Goal: Complete application form

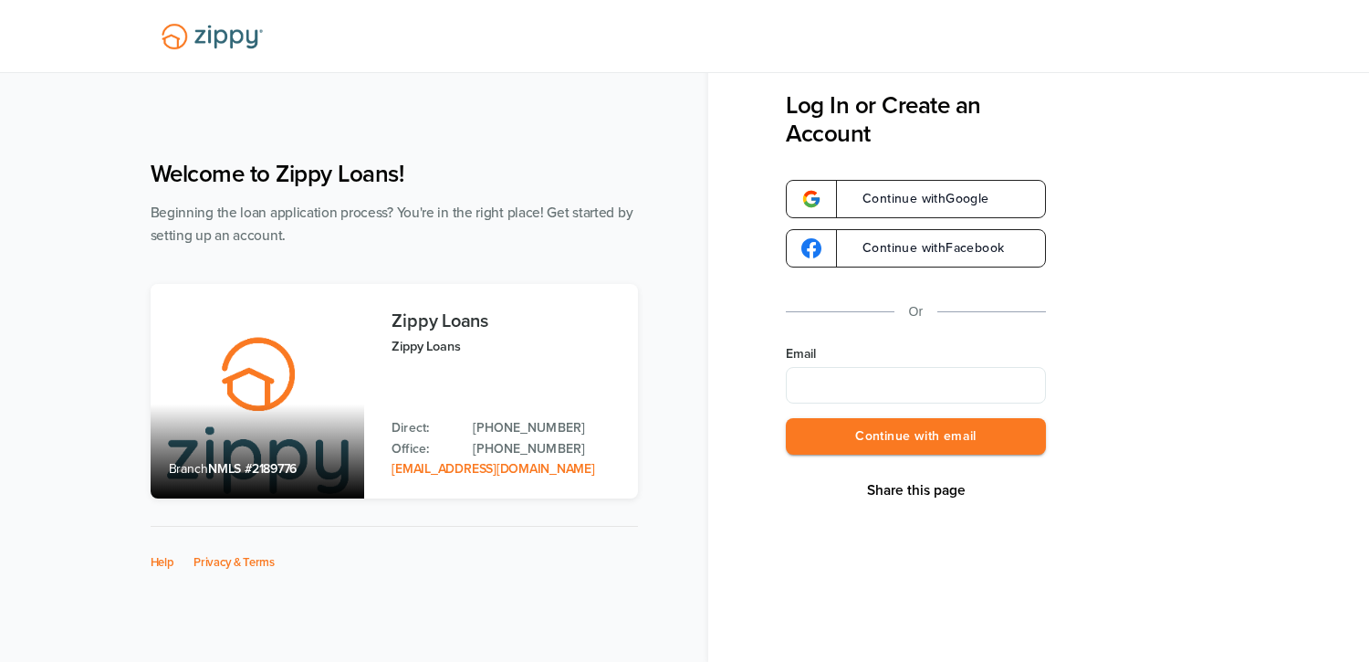
click at [897, 383] on input "Email" at bounding box center [916, 385] width 260 height 37
type input "**********"
click at [898, 448] on button "Continue with email" at bounding box center [916, 436] width 260 height 37
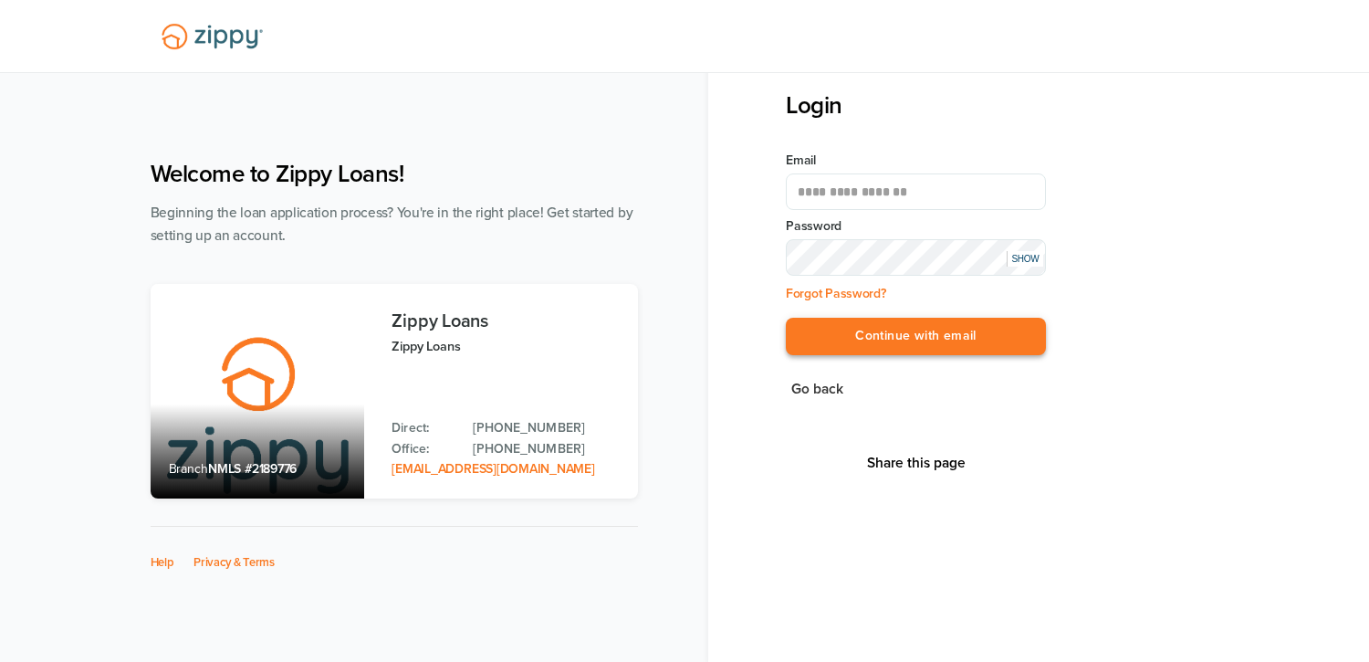
click at [886, 345] on button "Continue with email" at bounding box center [916, 336] width 260 height 37
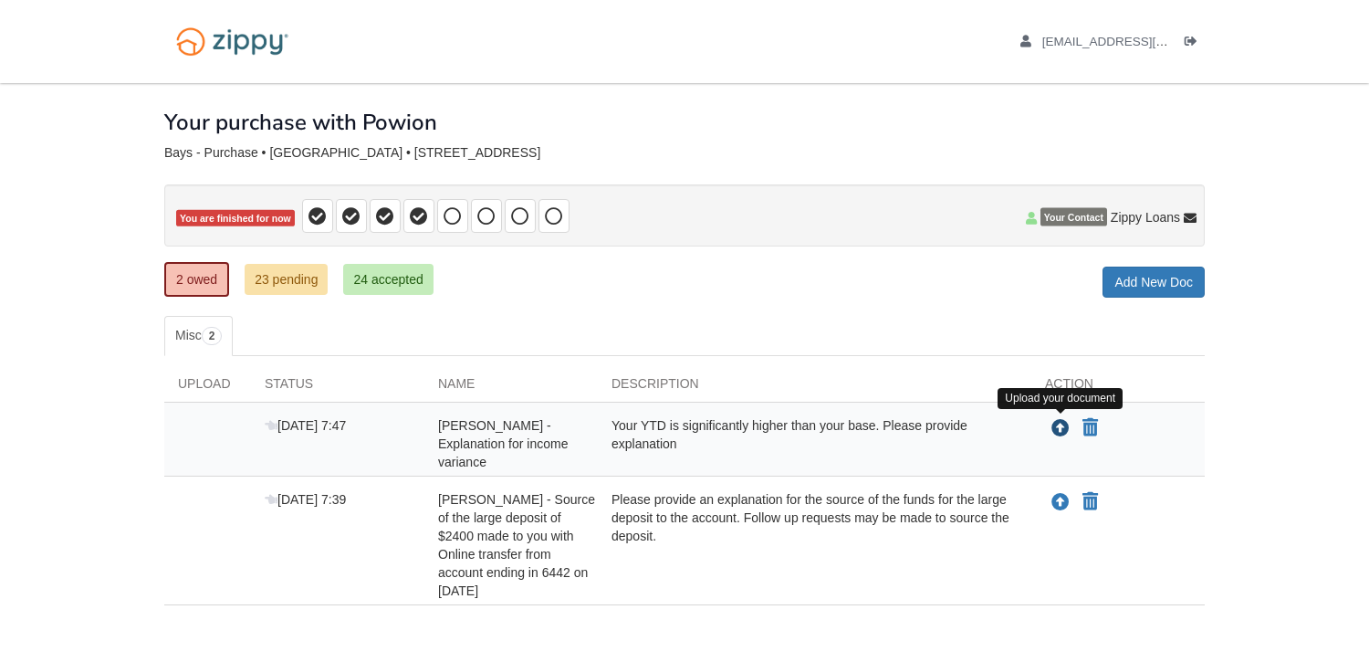
click at [1067, 429] on icon "Upload Amanda Bays - Explanation for income variance" at bounding box center [1061, 429] width 18 height 18
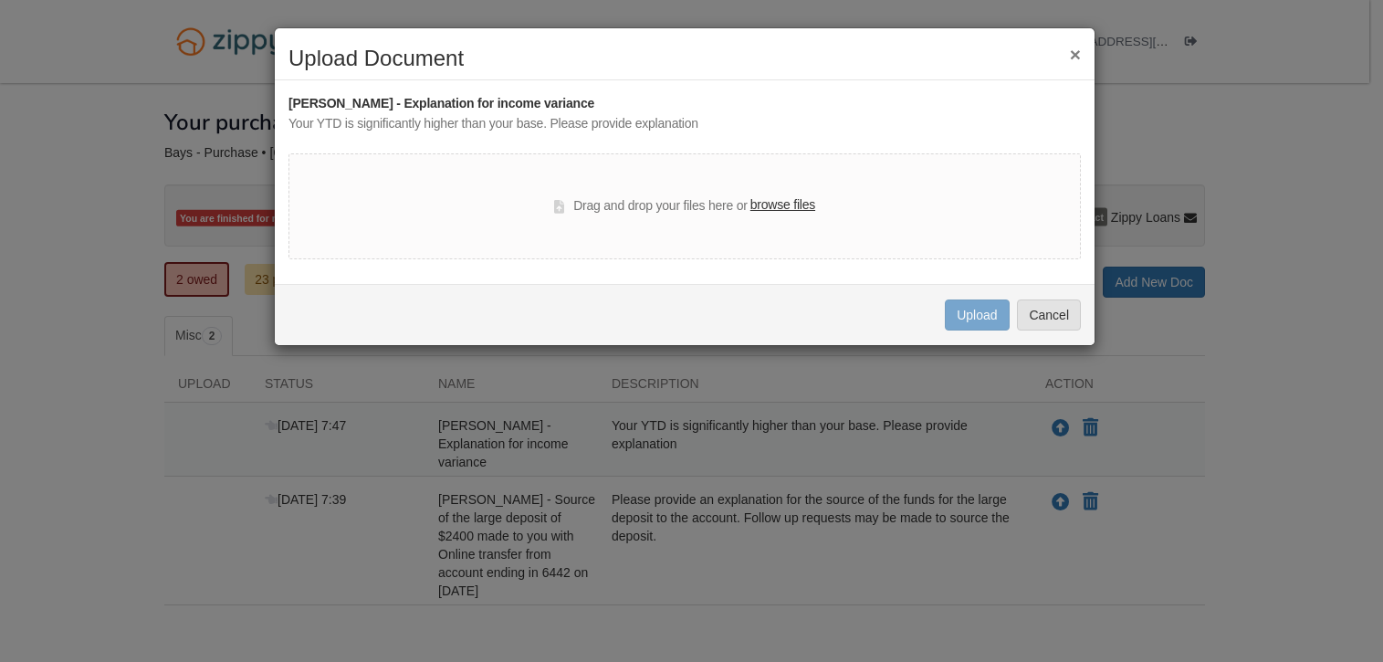
click at [1065, 56] on h2 "Upload Document" at bounding box center [684, 59] width 792 height 24
click at [1076, 57] on button "×" at bounding box center [1075, 54] width 11 height 19
